Goal: Information Seeking & Learning: Learn about a topic

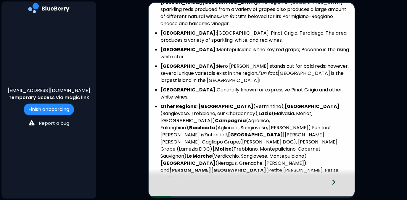
scroll to position [192, 0]
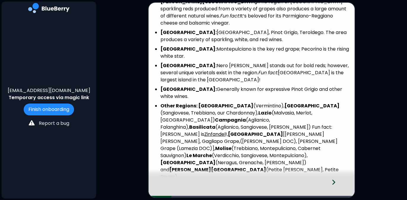
click at [335, 181] on icon at bounding box center [334, 182] width 4 height 7
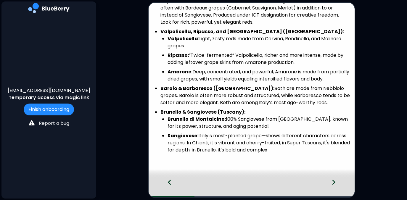
scroll to position [133, 0]
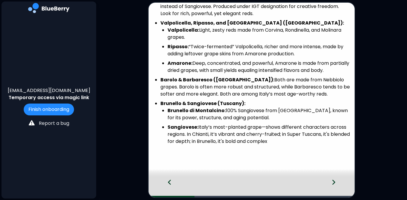
click at [334, 183] on icon at bounding box center [333, 182] width 3 height 5
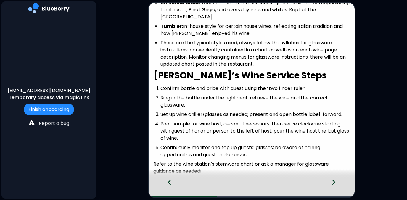
scroll to position [115, 0]
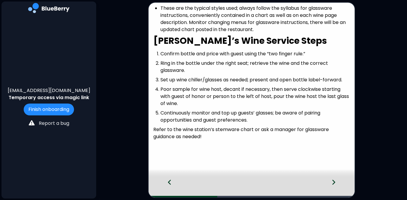
click at [334, 183] on icon at bounding box center [333, 182] width 3 height 5
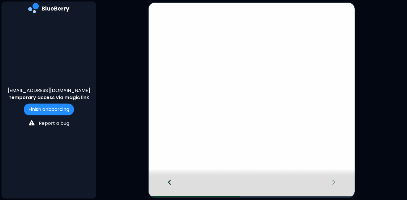
scroll to position [0, 0]
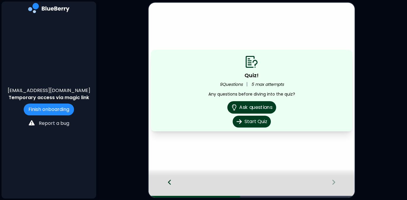
click at [254, 106] on button "Ask questions" at bounding box center [251, 107] width 49 height 12
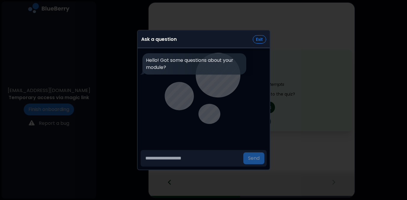
click at [181, 157] on input "text" at bounding box center [192, 158] width 98 height 12
type input "**********"
click at [259, 156] on button "Send" at bounding box center [253, 158] width 21 height 12
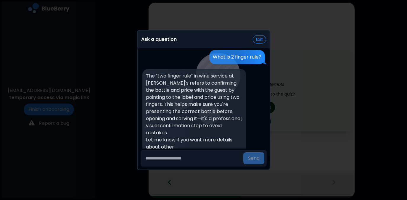
scroll to position [45, 0]
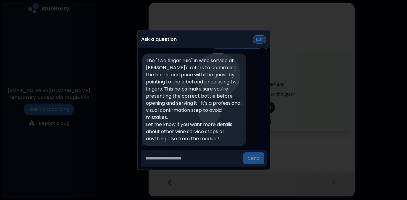
click at [260, 41] on button "Exit" at bounding box center [259, 39] width 13 height 8
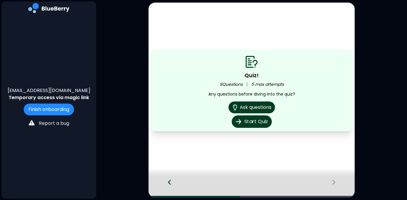
click at [255, 125] on button "Start Quiz" at bounding box center [251, 121] width 40 height 12
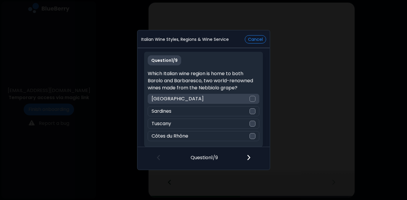
click at [250, 99] on div at bounding box center [253, 99] width 6 height 6
click at [248, 158] on img at bounding box center [249, 157] width 4 height 7
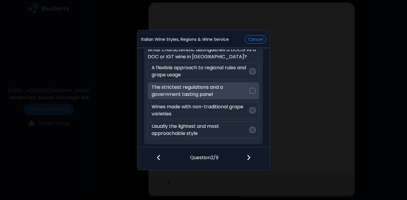
scroll to position [0, 0]
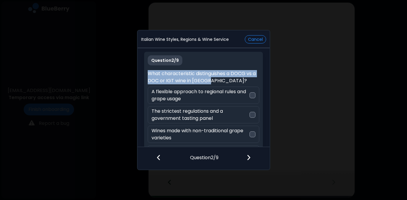
drag, startPoint x: 148, startPoint y: 73, endPoint x: 223, endPoint y: 82, distance: 75.7
click at [223, 82] on p "What characteristic distinguishes a DOCG vs a DOC or IGT wine in [GEOGRAPHIC_DA…" at bounding box center [204, 77] width 112 height 14
copy p "What characteristic distinguishes a DOCG vs a DOC or IGT wine in [GEOGRAPHIC_DA…"
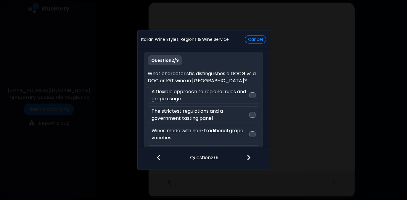
click at [199, 70] on p "What characteristic distinguishes a DOCG vs a DOC or IGT wine in [GEOGRAPHIC_DA…" at bounding box center [204, 77] width 112 height 14
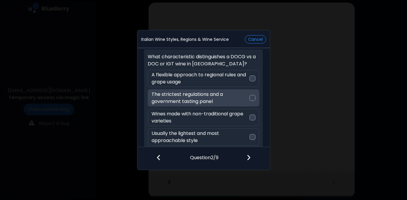
scroll to position [19, 0]
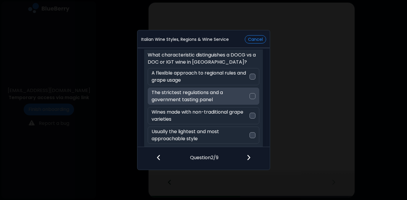
click at [252, 96] on div at bounding box center [253, 96] width 6 height 6
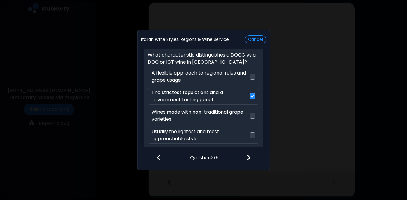
click at [249, 157] on img at bounding box center [249, 157] width 4 height 7
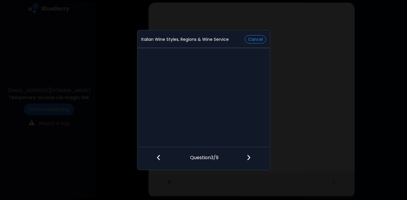
scroll to position [0, 0]
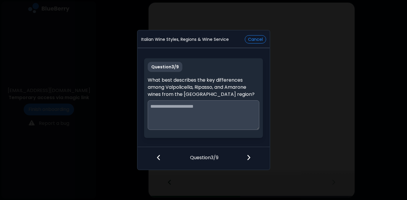
click at [221, 106] on textarea at bounding box center [204, 115] width 112 height 30
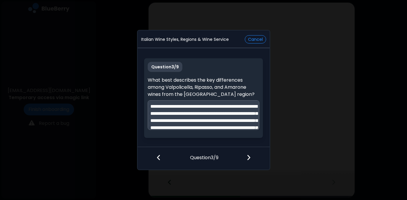
click at [182, 107] on textarea "**********" at bounding box center [204, 115] width 112 height 30
click at [213, 114] on textarea "**********" at bounding box center [204, 115] width 112 height 30
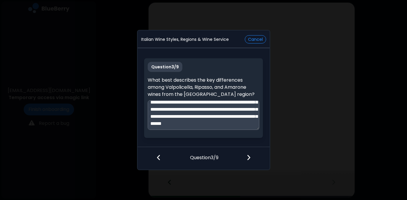
scroll to position [25, 0]
type textarea "**********"
click at [249, 158] on img at bounding box center [249, 157] width 4 height 7
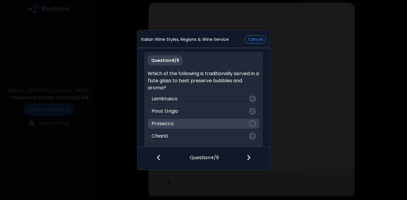
scroll to position [3, 0]
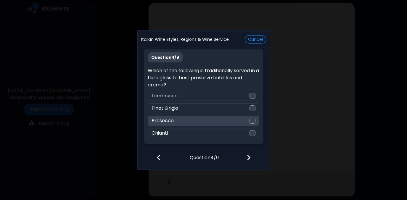
click at [252, 121] on div at bounding box center [253, 121] width 6 height 6
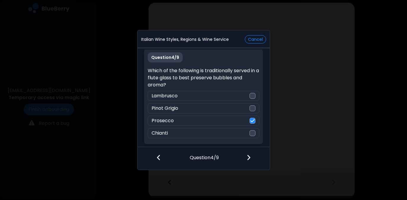
click at [247, 158] on img at bounding box center [249, 157] width 4 height 7
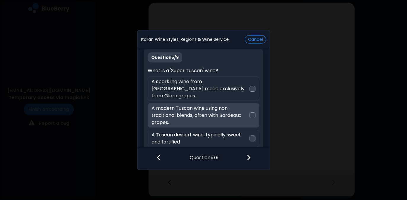
click at [252, 112] on div at bounding box center [253, 115] width 6 height 6
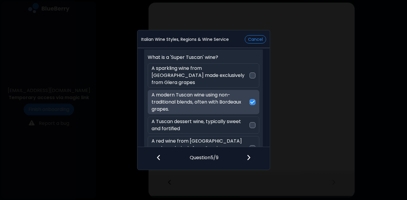
scroll to position [16, 0]
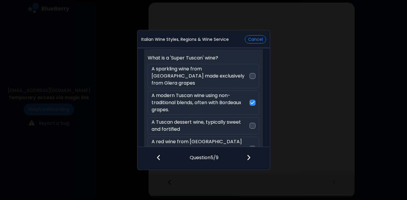
click at [248, 158] on img at bounding box center [249, 157] width 4 height 7
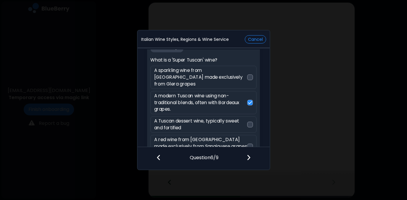
scroll to position [0, 0]
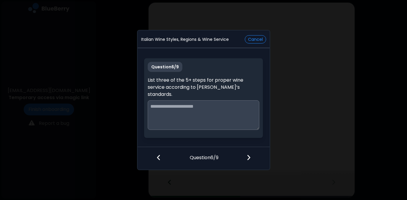
click at [224, 119] on textarea at bounding box center [204, 115] width 112 height 30
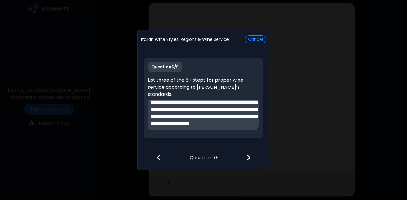
scroll to position [23, 0]
click at [168, 107] on textarea "**********" at bounding box center [204, 115] width 112 height 30
click at [220, 123] on textarea "**********" at bounding box center [204, 115] width 112 height 30
type textarea "**********"
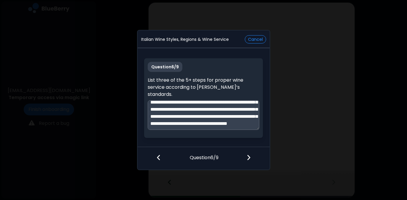
click at [248, 155] on img at bounding box center [249, 157] width 4 height 7
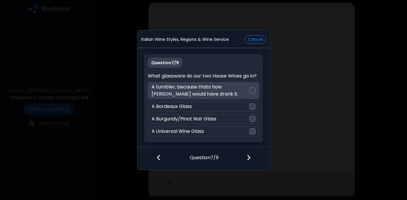
click at [253, 91] on div at bounding box center [253, 91] width 6 height 6
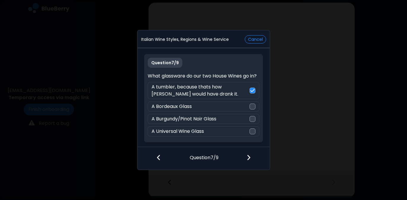
click at [247, 158] on img at bounding box center [249, 157] width 4 height 7
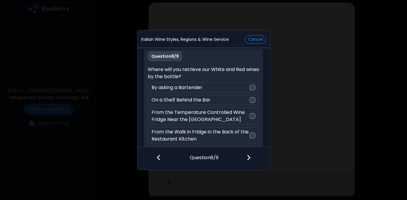
scroll to position [0, 0]
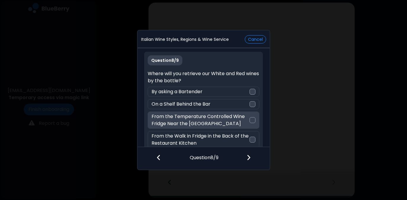
click at [251, 120] on div at bounding box center [253, 120] width 6 height 6
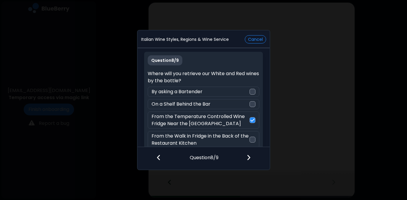
click at [247, 159] on img at bounding box center [249, 157] width 4 height 7
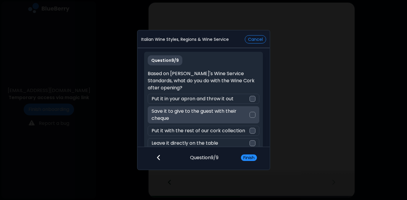
scroll to position [3, 0]
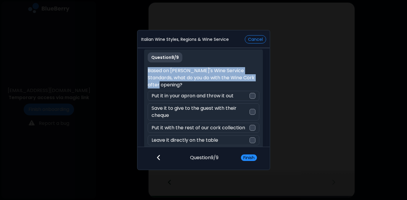
drag, startPoint x: 148, startPoint y: 70, endPoint x: 255, endPoint y: 78, distance: 107.1
click at [255, 78] on p "Based on [PERSON_NAME]'s Wine Service Standards, what do you do with the Wine C…" at bounding box center [204, 77] width 112 height 21
copy p "Based on [PERSON_NAME]'s Wine Service Standards, what do you do with the Wine C…"
click at [219, 76] on p "Based on [PERSON_NAME]'s Wine Service Standards, what do you do with the Wine C…" at bounding box center [204, 77] width 112 height 21
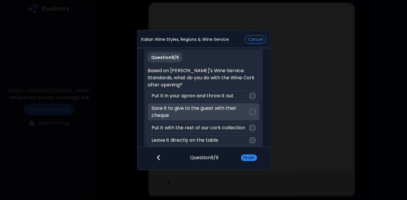
click at [253, 109] on div at bounding box center [253, 112] width 6 height 6
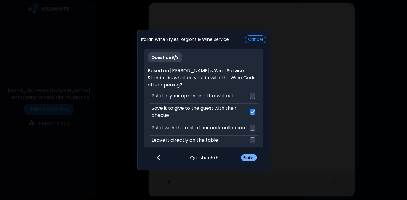
click at [245, 158] on button "Finish" at bounding box center [249, 158] width 16 height 7
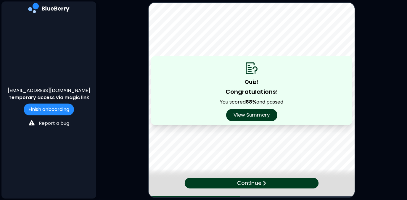
click at [243, 118] on button "View Summary" at bounding box center [251, 115] width 51 height 12
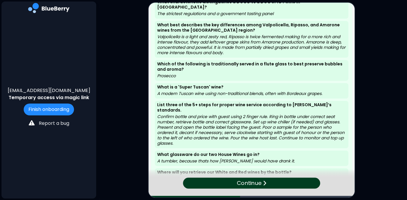
scroll to position [77, 0]
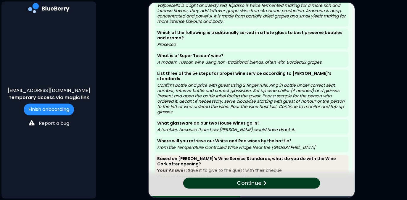
click at [252, 183] on p "Continue" at bounding box center [249, 183] width 25 height 9
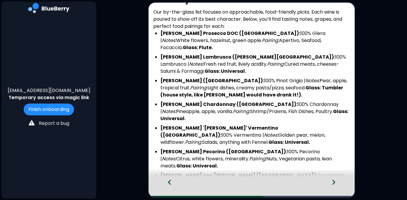
scroll to position [145, 0]
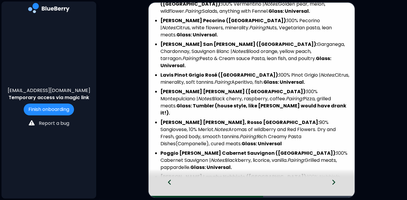
click at [332, 183] on icon at bounding box center [334, 182] width 4 height 7
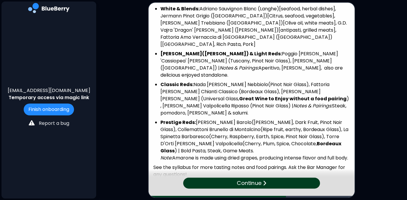
scroll to position [78, 0]
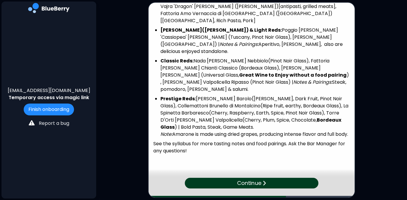
click at [251, 181] on p "Continue" at bounding box center [249, 183] width 24 height 8
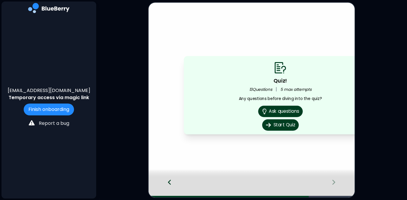
scroll to position [0, 0]
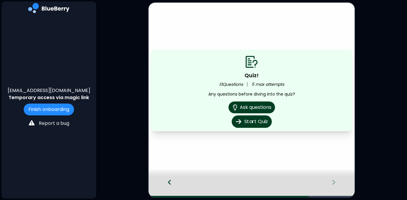
click at [260, 122] on button "Start Quiz" at bounding box center [251, 121] width 40 height 12
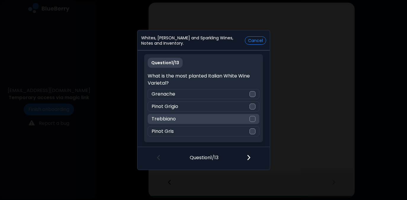
click at [253, 120] on div at bounding box center [253, 119] width 6 height 6
click at [247, 157] on img at bounding box center [249, 157] width 4 height 7
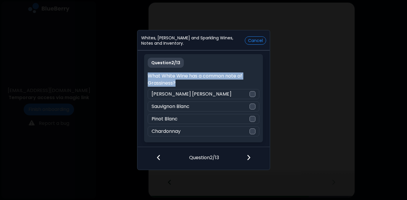
drag, startPoint x: 148, startPoint y: 76, endPoint x: 173, endPoint y: 81, distance: 24.8
click at [180, 82] on p "What White Wine has a common note of Grassiness?" at bounding box center [204, 80] width 112 height 14
copy p "What White Wine has a common note of Grassiness?"
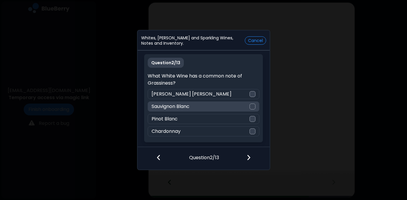
click at [254, 104] on div at bounding box center [253, 107] width 6 height 6
click at [248, 158] on img at bounding box center [249, 157] width 4 height 7
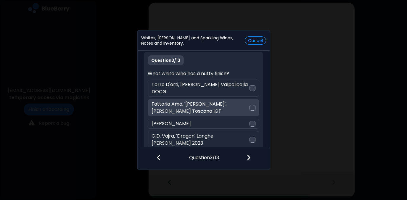
scroll to position [3, 0]
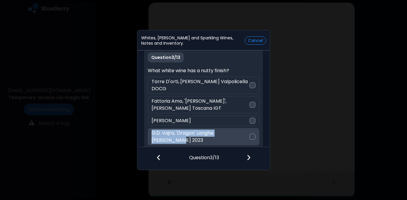
drag, startPoint x: 151, startPoint y: 132, endPoint x: 244, endPoint y: 136, distance: 93.3
click at [244, 136] on div "G.D. Vajra, 'Dragon' Langhe [PERSON_NAME] 2023" at bounding box center [204, 136] width 112 height 17
copy p "G.D. Vajra, 'Dragon' Langhe [PERSON_NAME] 2023"
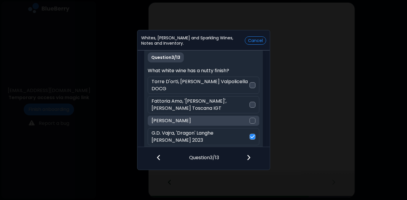
click at [250, 123] on div at bounding box center [253, 121] width 6 height 6
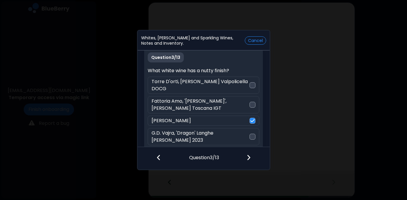
click at [248, 157] on img at bounding box center [249, 157] width 4 height 7
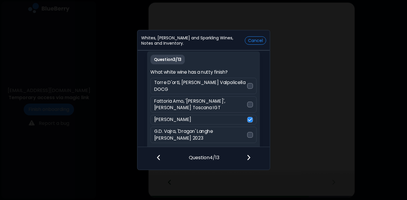
scroll to position [0, 0]
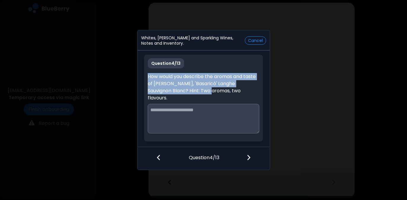
drag, startPoint x: 148, startPoint y: 76, endPoint x: 188, endPoint y: 91, distance: 43.4
click at [188, 91] on p "How would you describe the aromas and taste of [PERSON_NAME], 'Basaricò' Langhe…" at bounding box center [204, 87] width 112 height 28
copy p "How would you describe the aromas and taste of [PERSON_NAME], 'Basaricò' Langhe…"
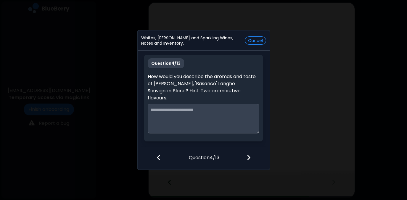
click at [238, 126] on textarea at bounding box center [204, 119] width 112 height 30
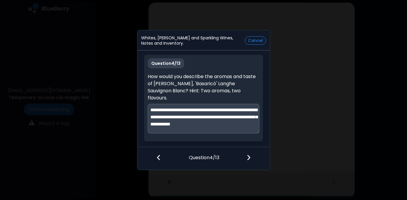
click at [215, 123] on textarea "**********" at bounding box center [204, 119] width 112 height 30
click at [192, 127] on textarea "**********" at bounding box center [204, 119] width 112 height 30
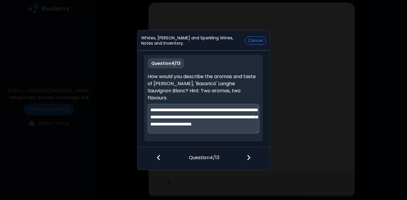
click at [204, 108] on textarea "**********" at bounding box center [204, 119] width 112 height 30
click at [196, 120] on textarea "**********" at bounding box center [204, 119] width 112 height 30
type textarea "**********"
click at [249, 157] on img at bounding box center [249, 157] width 4 height 7
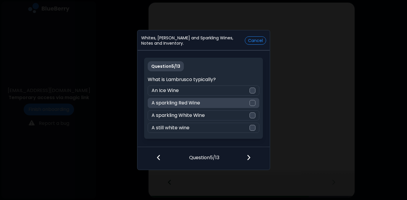
click at [255, 102] on div at bounding box center [253, 103] width 6 height 6
click at [249, 157] on img at bounding box center [249, 157] width 4 height 7
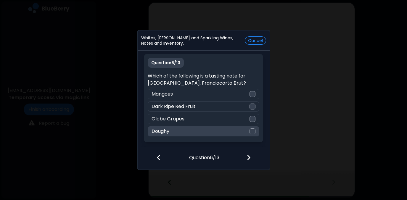
click at [251, 131] on div at bounding box center [253, 131] width 6 height 6
click at [248, 159] on img at bounding box center [249, 157] width 4 height 7
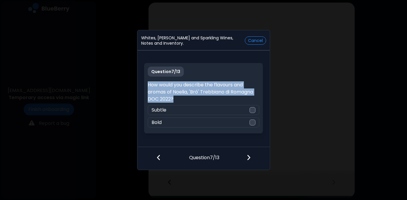
drag, startPoint x: 148, startPoint y: 83, endPoint x: 247, endPoint y: 97, distance: 99.5
click at [247, 97] on p "How would you describe the flavours and aromas of Noelia, 'Bró' Trebbiano di Ro…" at bounding box center [204, 91] width 112 height 21
copy p "How would you describe the flavours and aromas of Noelia, 'Bró' Trebbiano di Ro…"
click at [223, 95] on p "How would you describe the flavours and aromas of Noelia, 'Bró' Trebbiano di Ro…" at bounding box center [204, 91] width 112 height 21
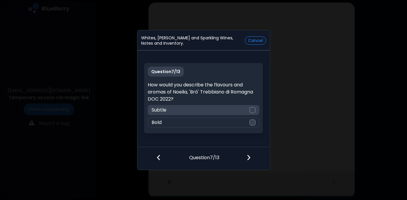
click at [252, 110] on div at bounding box center [253, 110] width 6 height 6
click at [249, 157] on img at bounding box center [249, 157] width 4 height 7
click at [255, 108] on div "True" at bounding box center [204, 110] width 112 height 10
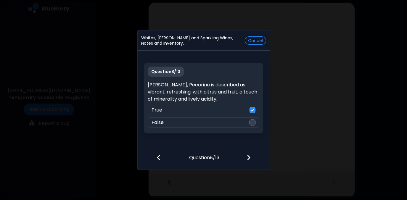
click at [248, 156] on img at bounding box center [249, 157] width 4 height 7
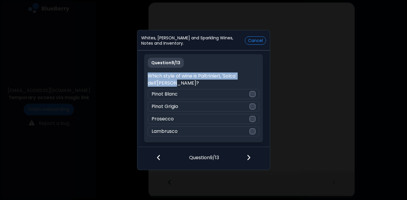
drag, startPoint x: 148, startPoint y: 75, endPoint x: 178, endPoint y: 81, distance: 30.8
click at [178, 81] on p "Which style of wine is Paltrinieri, 'Solco' dell'[PERSON_NAME]?" at bounding box center [204, 80] width 112 height 14
copy p "Which style of wine is Paltrinieri, 'Solco' dell'[PERSON_NAME]?"
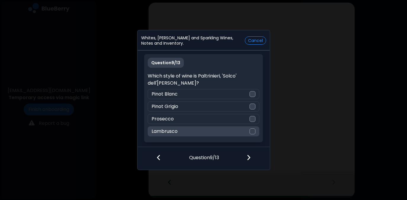
click at [258, 132] on div "Lambrusco" at bounding box center [204, 131] width 112 height 10
click at [249, 159] on img at bounding box center [249, 157] width 4 height 7
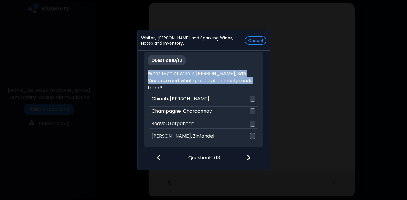
drag, startPoint x: 148, startPoint y: 75, endPoint x: 249, endPoint y: 82, distance: 100.6
click at [249, 82] on p "What type of wine is [PERSON_NAME], San Vincenzo and what grape is it primarily…" at bounding box center [204, 80] width 112 height 21
copy p "What type of wine is [PERSON_NAME], San Vincenzo and what grape is it primarily…"
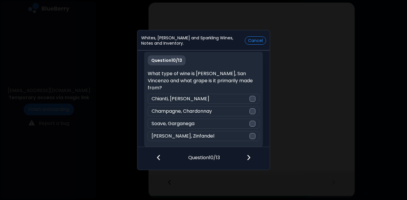
click at [214, 71] on div "Question 10 / 13 What type of wine is [PERSON_NAME], San Vincenzo and what grap…" at bounding box center [203, 99] width 119 height 95
click at [252, 121] on div at bounding box center [253, 124] width 6 height 6
click at [247, 157] on img at bounding box center [249, 157] width 4 height 7
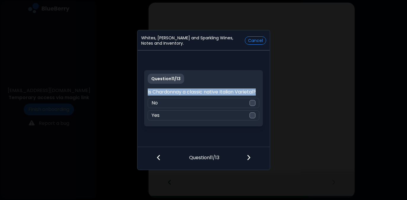
drag, startPoint x: 148, startPoint y: 92, endPoint x: 258, endPoint y: 91, distance: 110.4
click at [258, 91] on p "Is Chardonnay a classic native Italian Varietal?" at bounding box center [204, 91] width 112 height 7
copy p "Is Chardonnay a classic native Italian Varietal?"
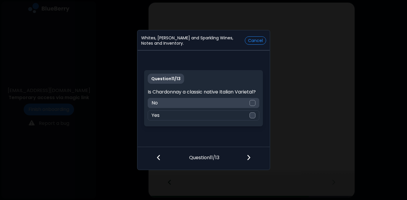
click at [254, 103] on div at bounding box center [253, 103] width 6 height 6
click at [248, 158] on img at bounding box center [249, 157] width 4 height 7
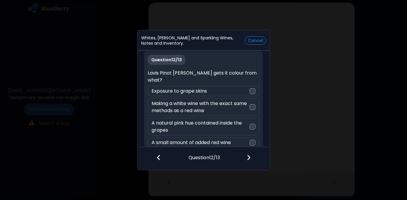
scroll to position [0, 0]
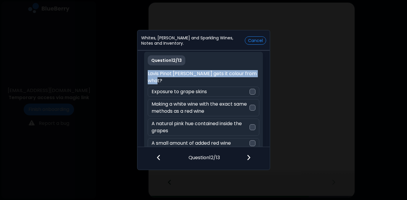
drag, startPoint x: 148, startPoint y: 73, endPoint x: 172, endPoint y: 80, distance: 24.9
click at [172, 80] on p "Lavis Pinot [PERSON_NAME] gets it colour from what?" at bounding box center [204, 77] width 112 height 14
copy p "Lavis Pinot [PERSON_NAME] gets it colour from what?"
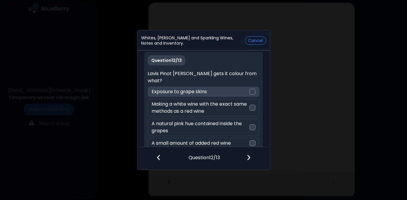
click at [251, 91] on div at bounding box center [253, 92] width 6 height 6
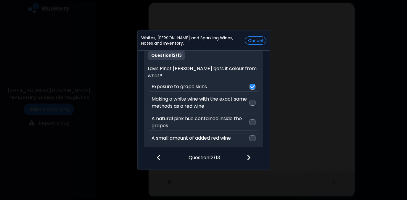
scroll to position [10, 0]
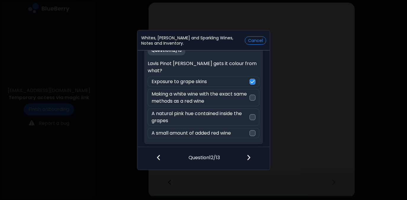
click at [248, 156] on img at bounding box center [249, 157] width 4 height 7
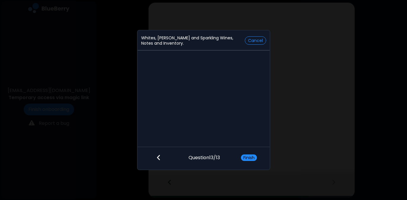
scroll to position [0, 0]
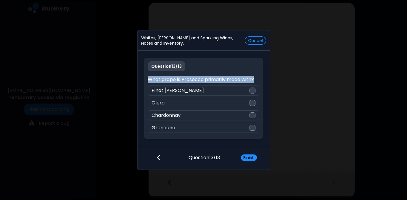
drag, startPoint x: 148, startPoint y: 78, endPoint x: 256, endPoint y: 79, distance: 108.3
click at [256, 79] on p "What grape is Prosecco primarily made with?" at bounding box center [204, 79] width 112 height 7
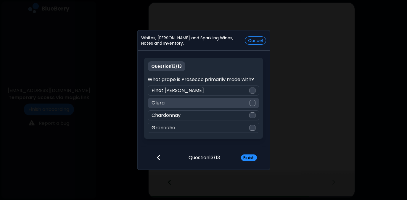
click at [252, 102] on div at bounding box center [253, 103] width 6 height 6
click at [250, 158] on button "Finish" at bounding box center [249, 158] width 16 height 7
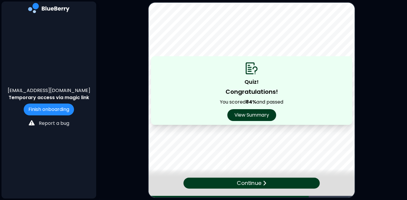
click at [257, 182] on p "Continue" at bounding box center [249, 183] width 25 height 9
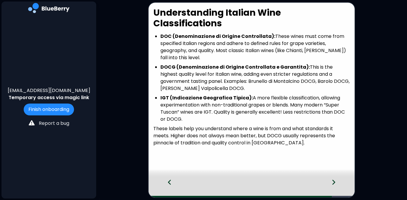
click at [170, 181] on icon at bounding box center [170, 182] width 4 height 7
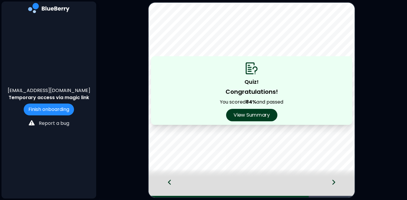
click at [263, 116] on button "View Summary" at bounding box center [251, 115] width 51 height 12
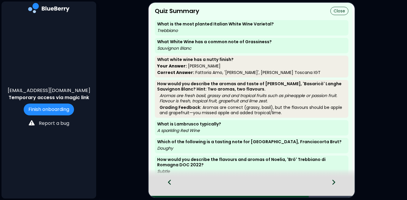
click at [338, 9] on button "Close" at bounding box center [339, 11] width 18 height 8
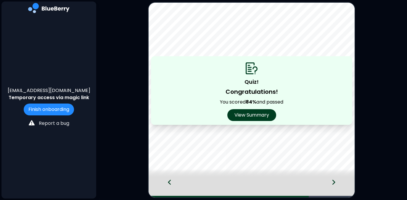
click at [335, 182] on icon at bounding box center [334, 182] width 4 height 7
